Goal: Book appointment/travel/reservation

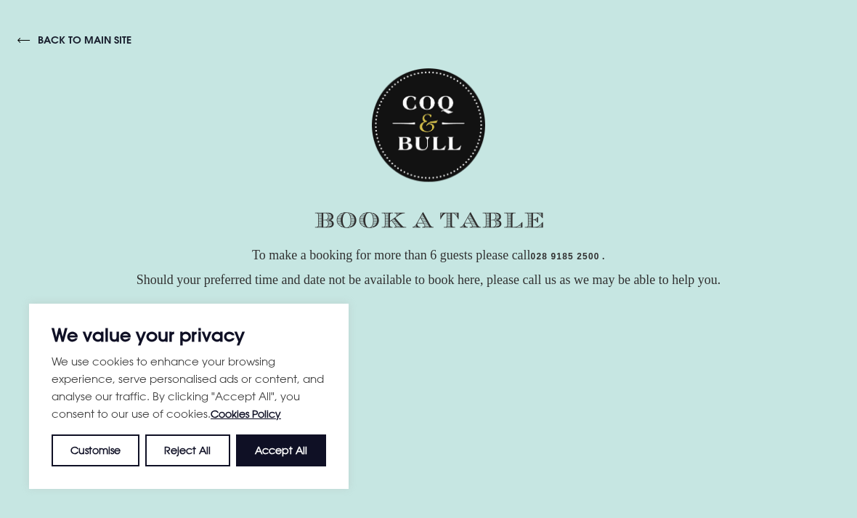
click at [290, 449] on button "Accept All" at bounding box center [281, 450] width 90 height 32
checkbox input "true"
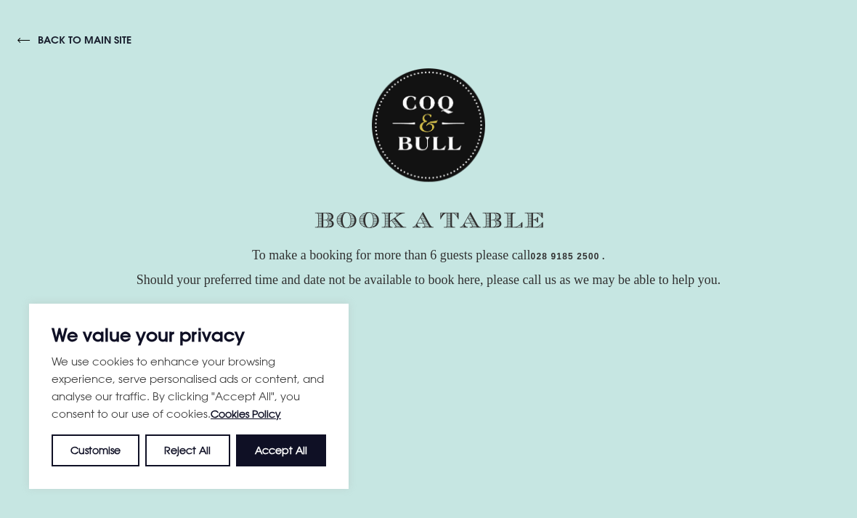
checkbox input "true"
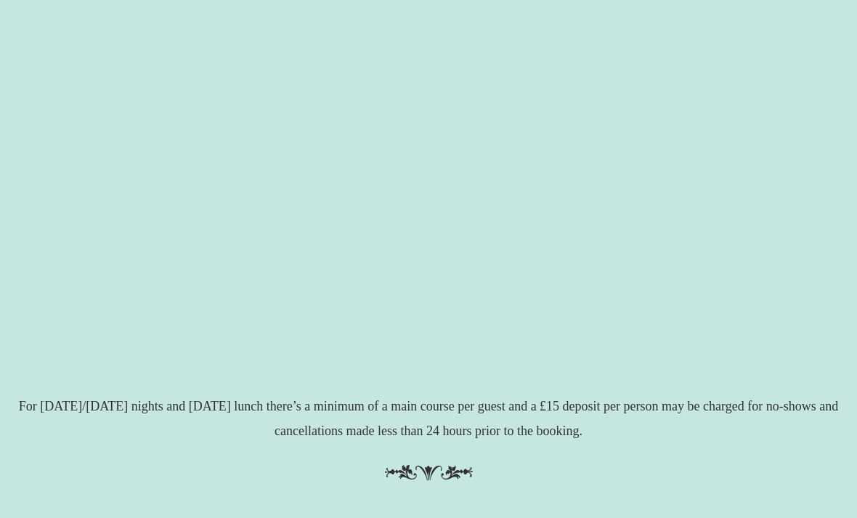
scroll to position [316, 0]
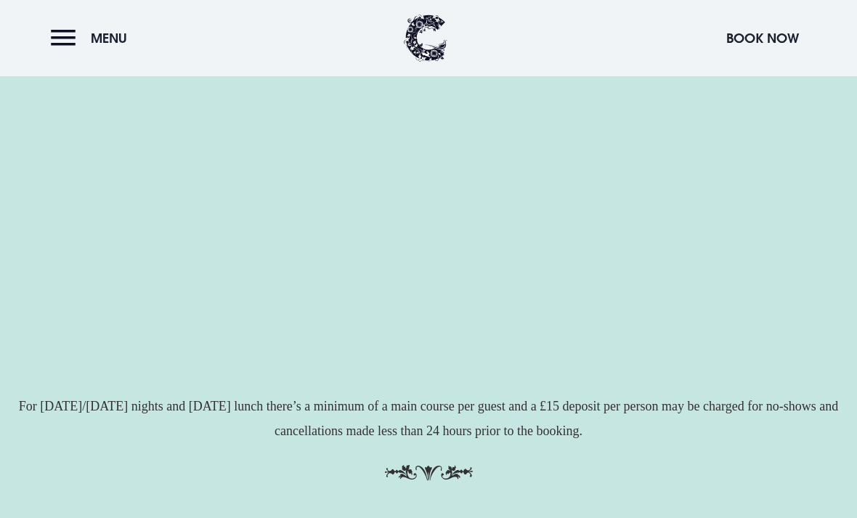
scroll to position [316, 0]
